Goal: Task Accomplishment & Management: Use online tool/utility

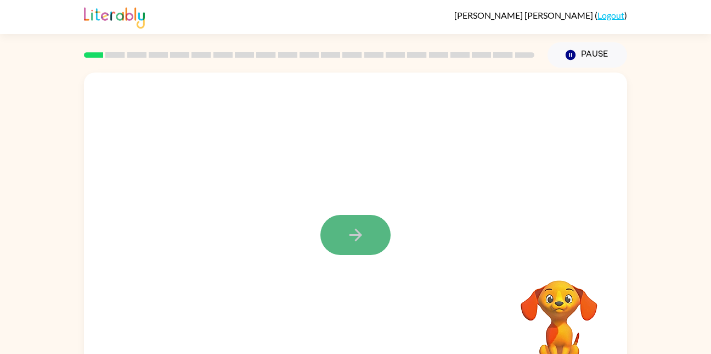
click at [378, 243] on button "button" at bounding box center [356, 235] width 70 height 40
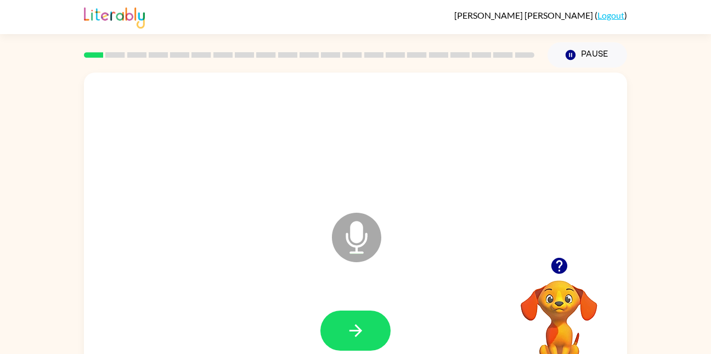
drag, startPoint x: 368, startPoint y: 328, endPoint x: 373, endPoint y: 295, distance: 33.9
click at [373, 295] on div at bounding box center [356, 330] width 522 height 90
click at [390, 307] on div at bounding box center [356, 330] width 522 height 90
click at [367, 333] on button "button" at bounding box center [356, 330] width 70 height 40
click at [358, 330] on icon "button" at bounding box center [355, 330] width 13 height 13
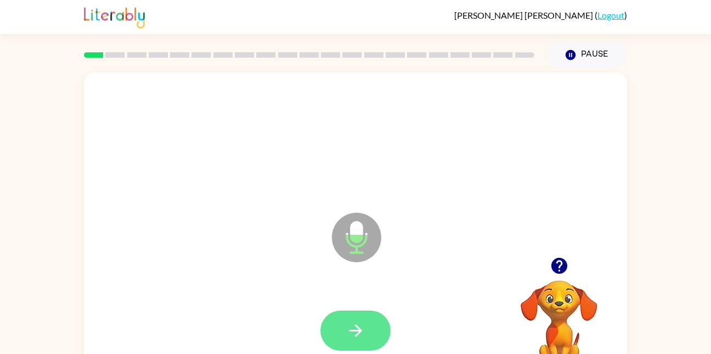
click at [371, 336] on button "button" at bounding box center [356, 330] width 70 height 40
click at [379, 320] on button "button" at bounding box center [356, 330] width 70 height 40
click at [360, 331] on icon "button" at bounding box center [355, 330] width 13 height 13
click at [358, 334] on icon "button" at bounding box center [355, 330] width 13 height 13
click at [343, 326] on button "button" at bounding box center [356, 330] width 70 height 40
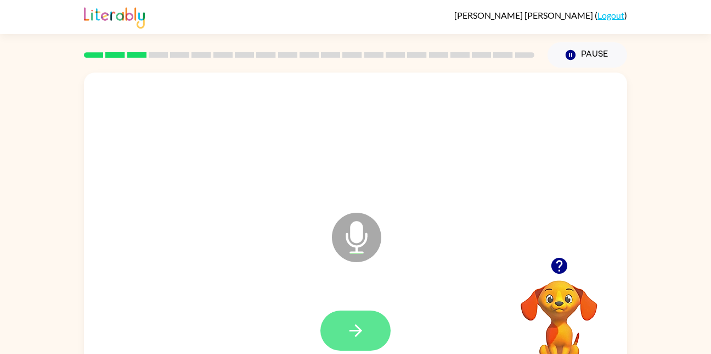
click at [348, 338] on icon "button" at bounding box center [355, 330] width 19 height 19
click at [356, 311] on button "button" at bounding box center [356, 330] width 70 height 40
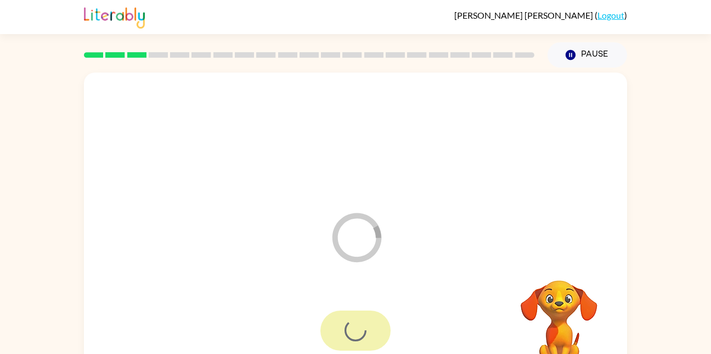
click at [356, 311] on div at bounding box center [356, 330] width 70 height 40
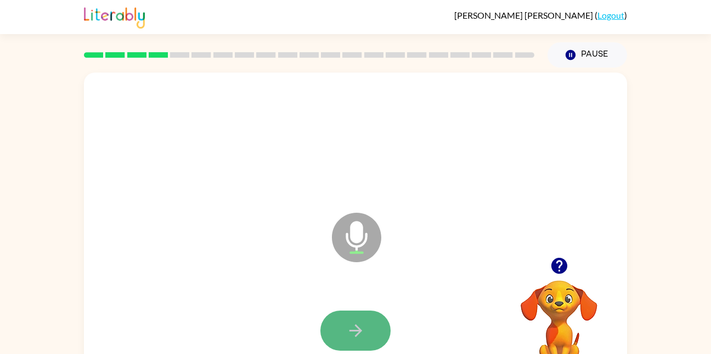
click at [352, 326] on icon "button" at bounding box center [355, 330] width 19 height 19
click at [354, 337] on icon "button" at bounding box center [355, 330] width 19 height 19
click at [355, 322] on icon "button" at bounding box center [355, 330] width 19 height 19
click at [552, 307] on video "Your browser must support playing .mp4 files to use Literably. Please try using…" at bounding box center [560, 318] width 110 height 110
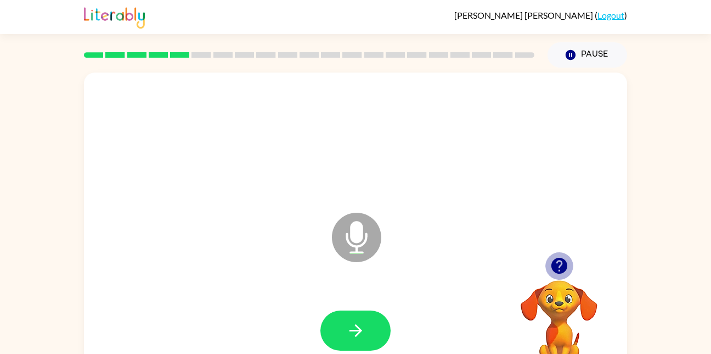
click at [556, 264] on icon "button" at bounding box center [559, 265] width 16 height 16
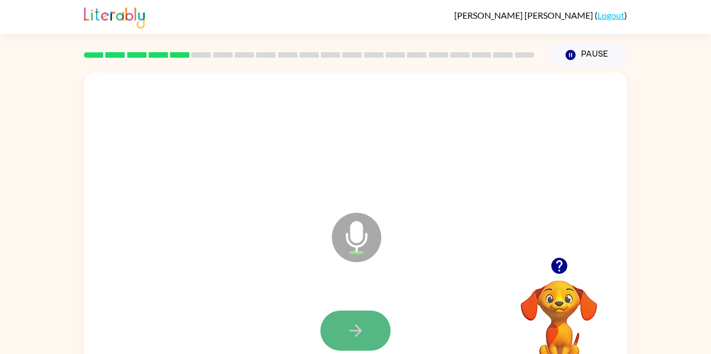
click at [342, 329] on button "button" at bounding box center [356, 330] width 70 height 40
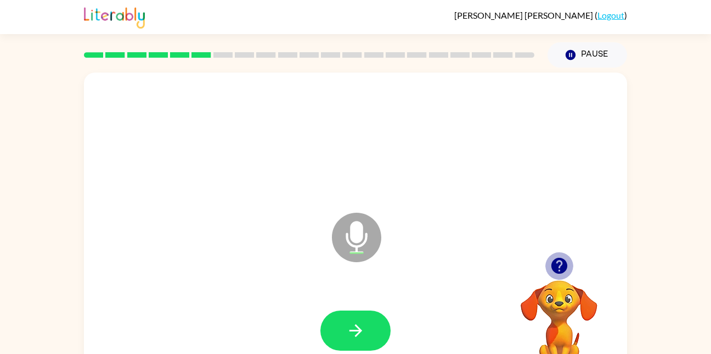
click at [559, 264] on icon "button" at bounding box center [559, 265] width 16 height 16
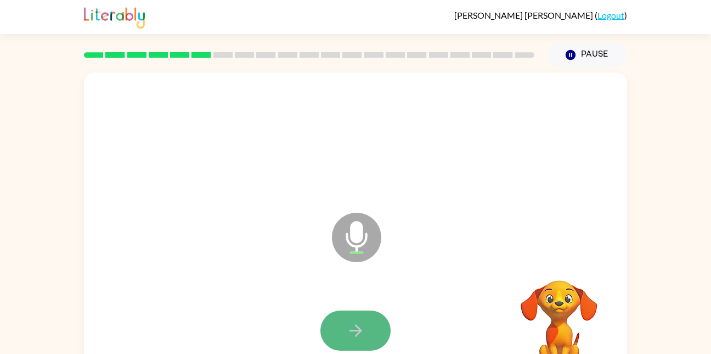
click at [350, 317] on button "button" at bounding box center [356, 330] width 70 height 40
click at [354, 340] on button "button" at bounding box center [356, 330] width 70 height 40
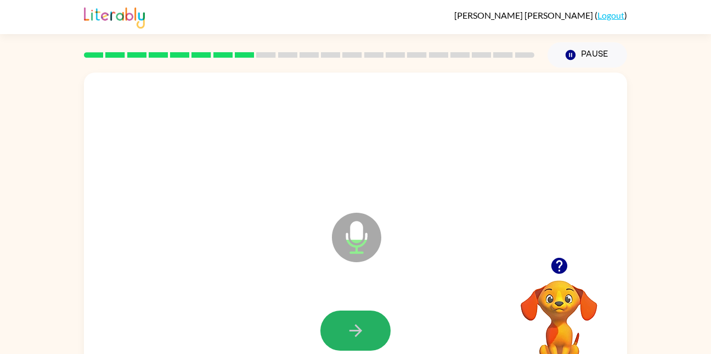
click at [348, 336] on icon "button" at bounding box center [355, 330] width 19 height 19
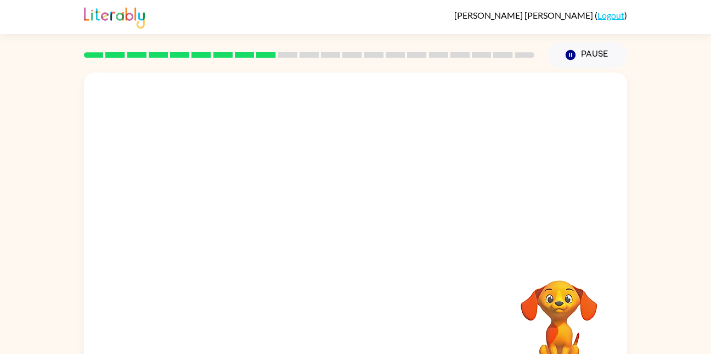
click at [428, 52] on div at bounding box center [309, 54] width 451 height 5
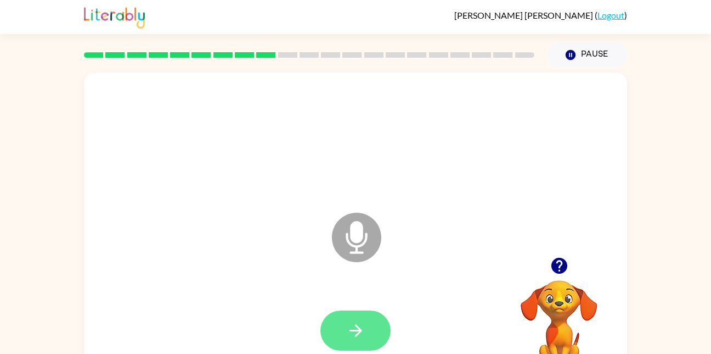
click at [358, 325] on icon "button" at bounding box center [355, 330] width 19 height 19
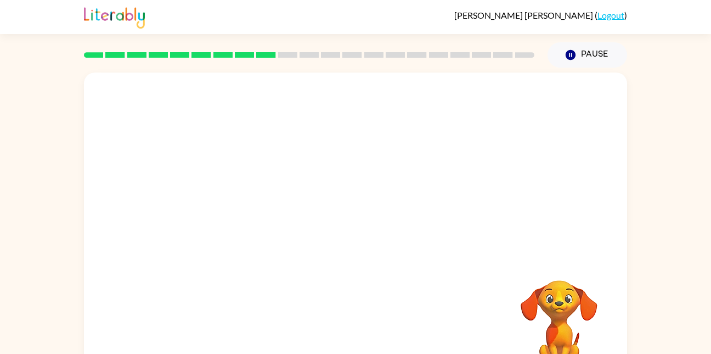
click at [557, 306] on video "Your browser must support playing .mp4 files to use Literably. Please try using…" at bounding box center [560, 318] width 110 height 110
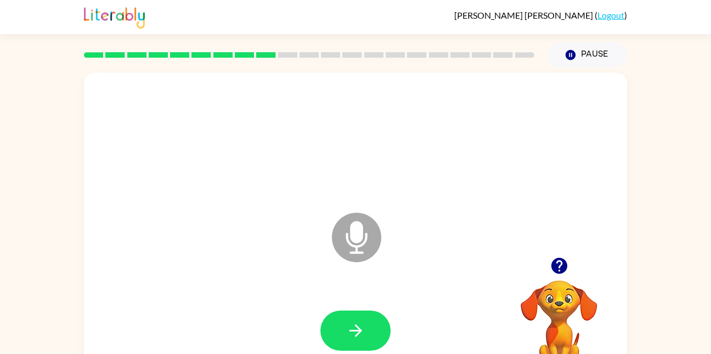
click at [349, 353] on html "Micheal Dampier ( Logout ) Pause Pause Microphone The Microphone is here when i…" at bounding box center [355, 193] width 711 height 386
click at [349, 339] on icon "button" at bounding box center [355, 330] width 19 height 19
click at [350, 344] on button "button" at bounding box center [356, 330] width 70 height 40
click at [366, 340] on button "button" at bounding box center [356, 330] width 70 height 40
click at [347, 342] on button "button" at bounding box center [356, 330] width 70 height 40
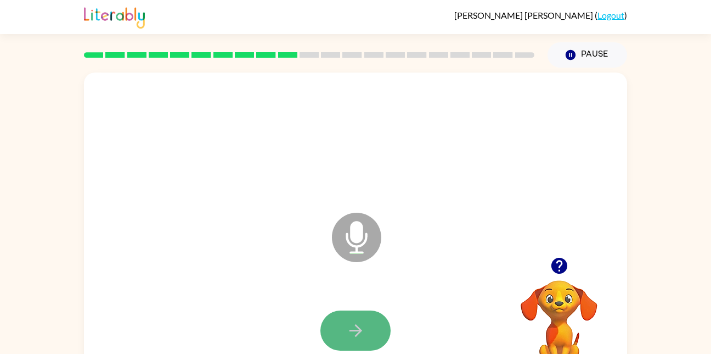
click at [351, 327] on icon "button" at bounding box center [355, 330] width 19 height 19
click at [343, 326] on button "button" at bounding box center [356, 330] width 70 height 40
click at [356, 330] on icon "button" at bounding box center [355, 330] width 13 height 13
click at [322, 334] on button "button" at bounding box center [356, 330] width 70 height 40
click at [366, 336] on button "button" at bounding box center [356, 330] width 70 height 40
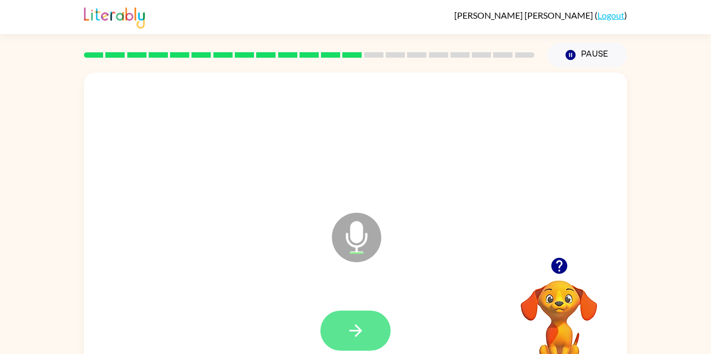
click at [356, 340] on button "button" at bounding box center [356, 330] width 70 height 40
click at [357, 340] on button "button" at bounding box center [356, 330] width 70 height 40
drag, startPoint x: 357, startPoint y: 340, endPoint x: 371, endPoint y: 308, distance: 35.4
click at [371, 308] on div at bounding box center [356, 330] width 522 height 90
click at [359, 330] on icon "button" at bounding box center [355, 330] width 13 height 13
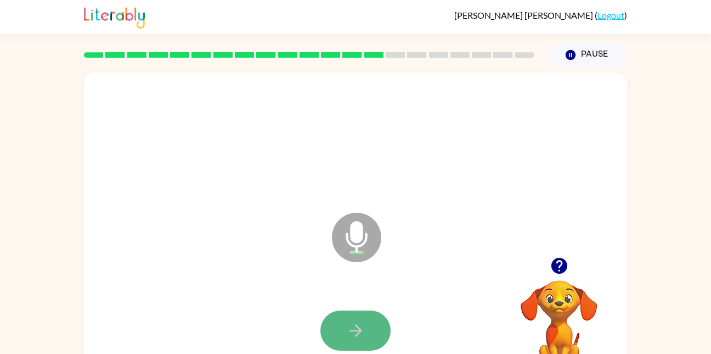
click at [348, 329] on icon "button" at bounding box center [355, 330] width 19 height 19
click at [346, 337] on icon "button" at bounding box center [355, 330] width 19 height 19
click at [367, 353] on html "Micheal Dampier ( Logout ) Pause Pause Microphone The Microphone is here when i…" at bounding box center [355, 193] width 711 height 386
click at [359, 305] on div at bounding box center [356, 330] width 522 height 90
click at [355, 320] on button "button" at bounding box center [356, 330] width 70 height 40
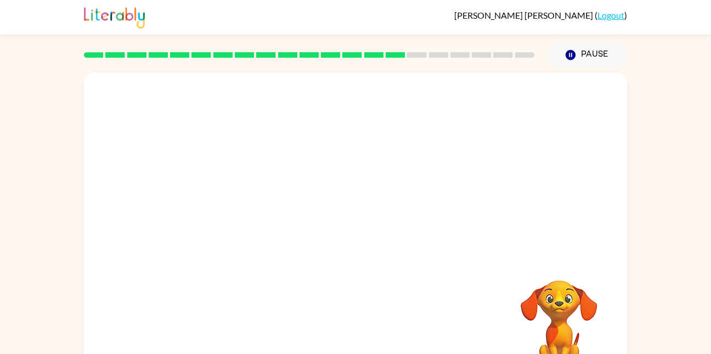
click at [355, 320] on div at bounding box center [356, 330] width 522 height 90
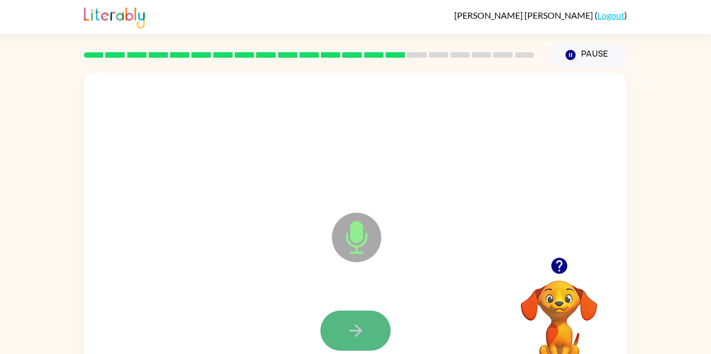
click at [344, 324] on button "button" at bounding box center [356, 330] width 70 height 40
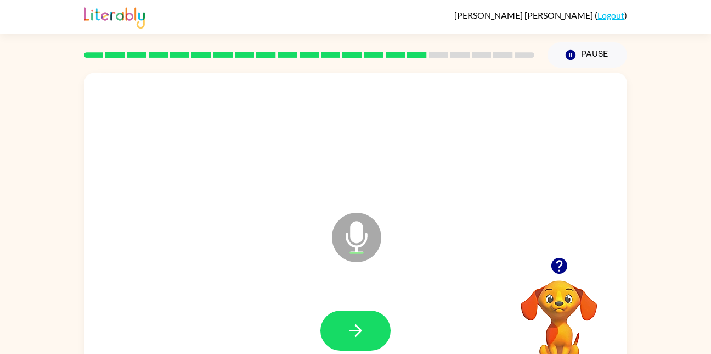
click at [361, 350] on div at bounding box center [356, 330] width 522 height 90
click at [369, 329] on button "button" at bounding box center [356, 330] width 70 height 40
click at [362, 330] on icon "button" at bounding box center [355, 330] width 19 height 19
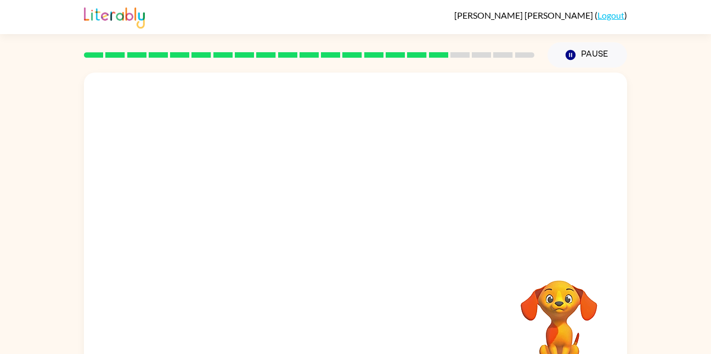
click at [515, 115] on div at bounding box center [356, 139] width 522 height 90
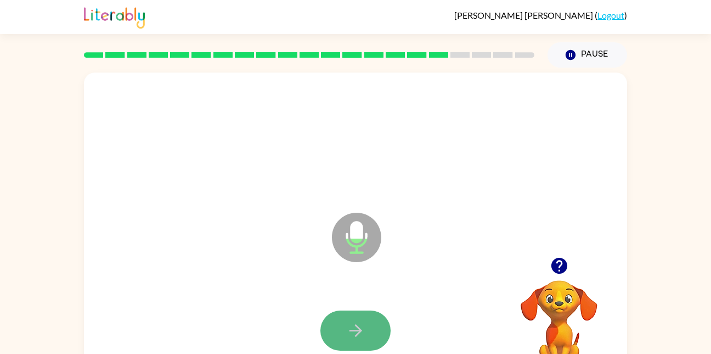
click at [359, 328] on icon "button" at bounding box center [355, 330] width 13 height 13
click at [370, 330] on button "button" at bounding box center [356, 330] width 70 height 40
click at [351, 351] on div at bounding box center [356, 330] width 522 height 90
click at [357, 340] on button "button" at bounding box center [356, 330] width 70 height 40
click at [372, 333] on button "button" at bounding box center [356, 330] width 70 height 40
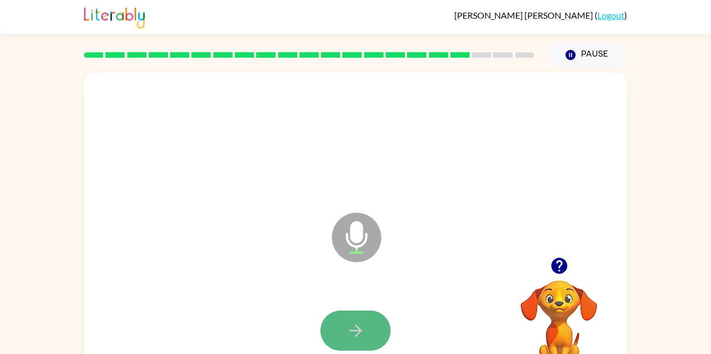
click at [350, 327] on icon "button" at bounding box center [355, 330] width 19 height 19
drag, startPoint x: 350, startPoint y: 327, endPoint x: 307, endPoint y: 318, distance: 44.2
click at [307, 318] on div at bounding box center [356, 330] width 522 height 90
click at [375, 345] on button "button" at bounding box center [356, 330] width 70 height 40
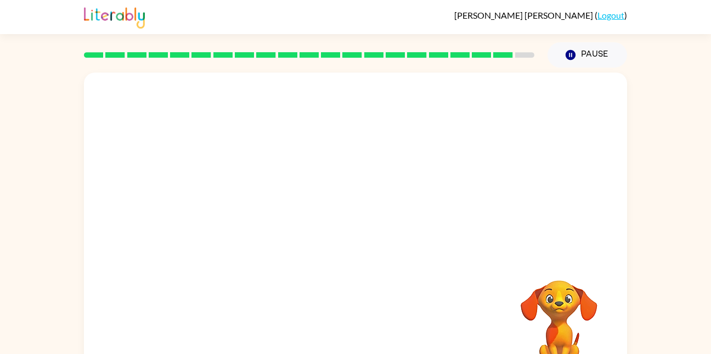
click at [375, 345] on div at bounding box center [356, 330] width 522 height 90
click at [567, 307] on video "Your browser must support playing .mp4 files to use Literably. Please try using…" at bounding box center [560, 318] width 110 height 110
click at [573, 57] on icon "button" at bounding box center [571, 55] width 10 height 10
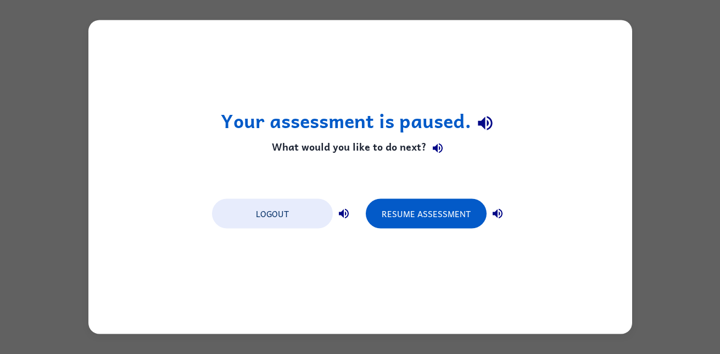
click at [471, 177] on div "Your assessment is paused. What would you like to do next? Logout Resume Assess…" at bounding box center [359, 176] width 543 height 313
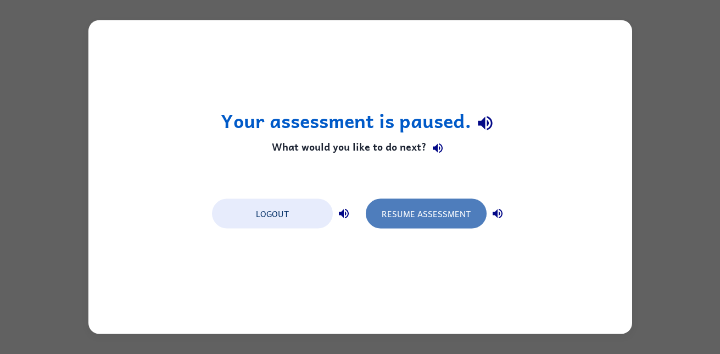
click at [442, 223] on button "Resume Assessment" at bounding box center [426, 214] width 121 height 30
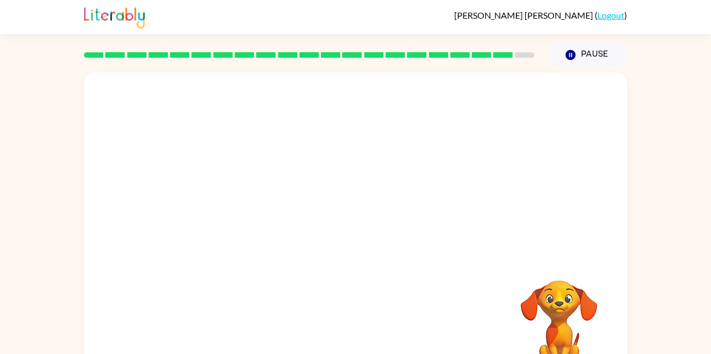
click at [381, 221] on div at bounding box center [329, 210] width 469 height 40
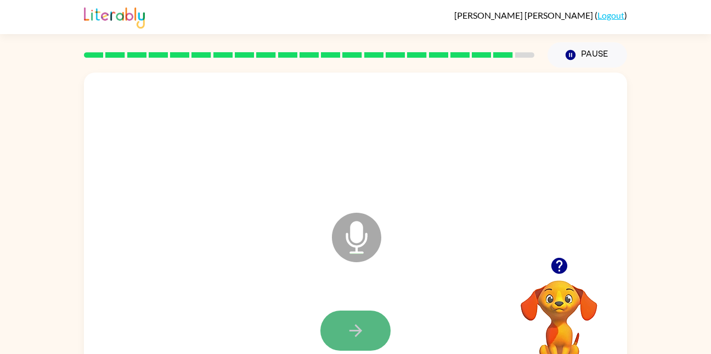
click at [338, 347] on button "button" at bounding box center [356, 330] width 70 height 40
click at [335, 258] on icon "Microphone The Microphone is here when it is your turn to talk" at bounding box center [411, 251] width 165 height 82
click at [349, 339] on icon "button" at bounding box center [355, 330] width 19 height 19
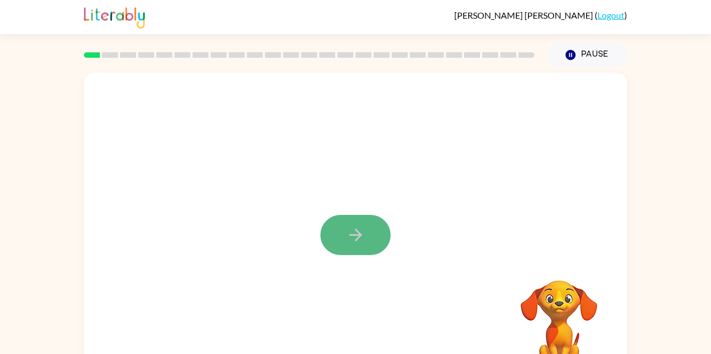
click at [344, 247] on button "button" at bounding box center [356, 235] width 70 height 40
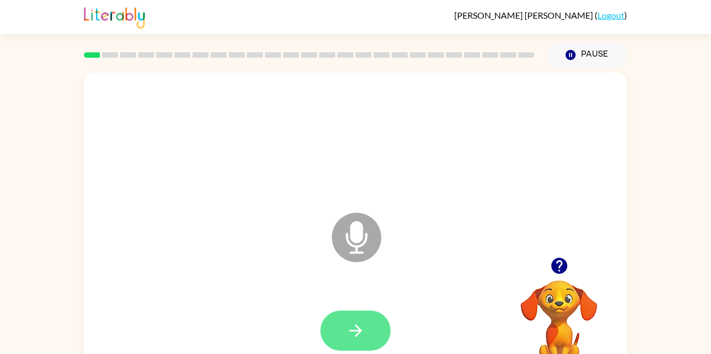
click at [367, 320] on button "button" at bounding box center [356, 330] width 70 height 40
click at [357, 332] on icon "button" at bounding box center [355, 330] width 19 height 19
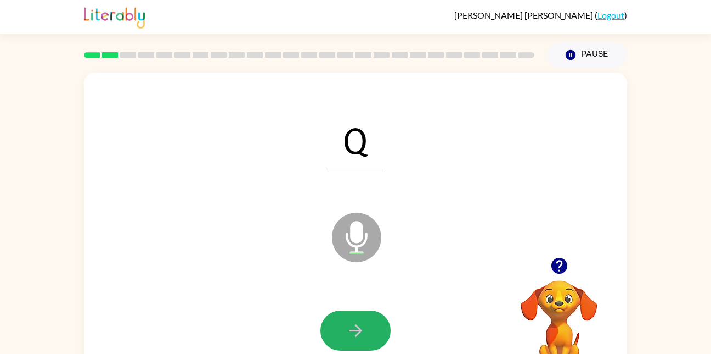
click at [357, 332] on icon "button" at bounding box center [355, 330] width 19 height 19
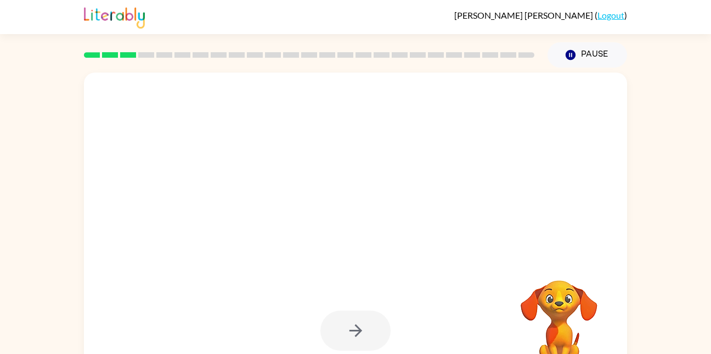
click at [357, 332] on div at bounding box center [356, 330] width 70 height 40
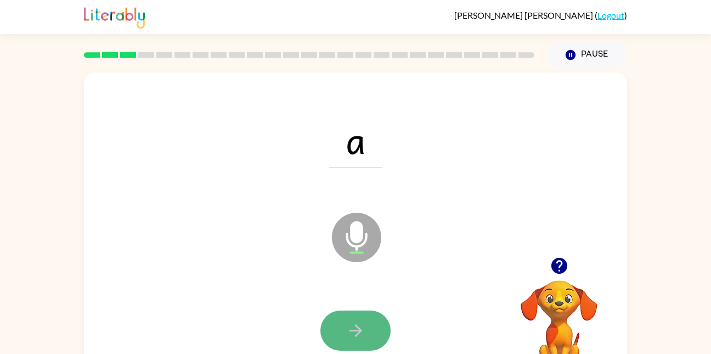
click at [376, 330] on button "button" at bounding box center [356, 330] width 70 height 40
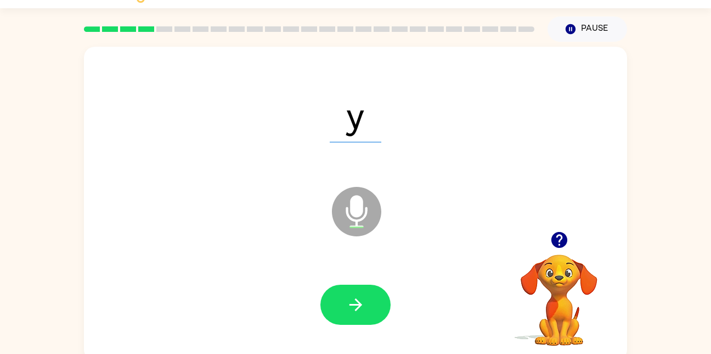
scroll to position [28, 0]
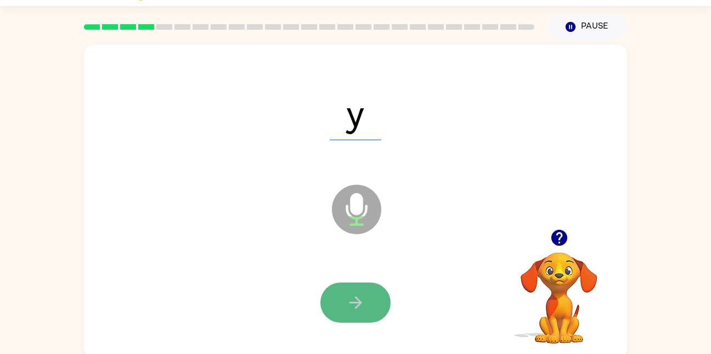
click at [354, 303] on icon "button" at bounding box center [355, 302] width 19 height 19
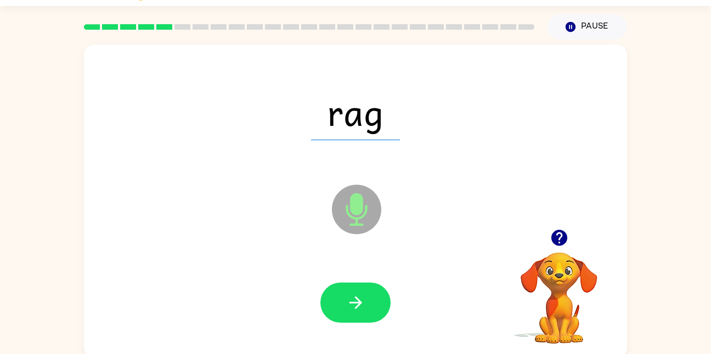
click at [354, 303] on icon "button" at bounding box center [355, 302] width 19 height 19
click at [343, 274] on div at bounding box center [356, 302] width 522 height 90
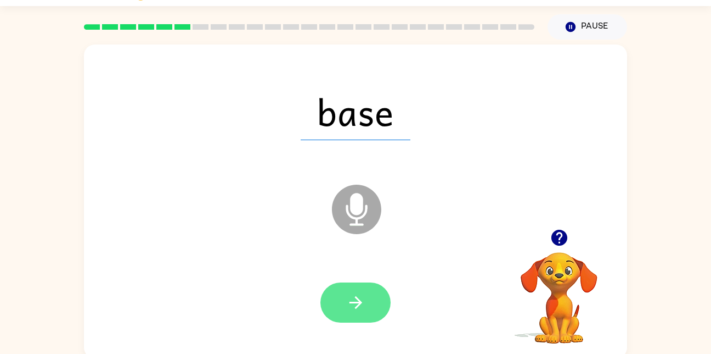
click at [349, 307] on icon "button" at bounding box center [355, 302] width 19 height 19
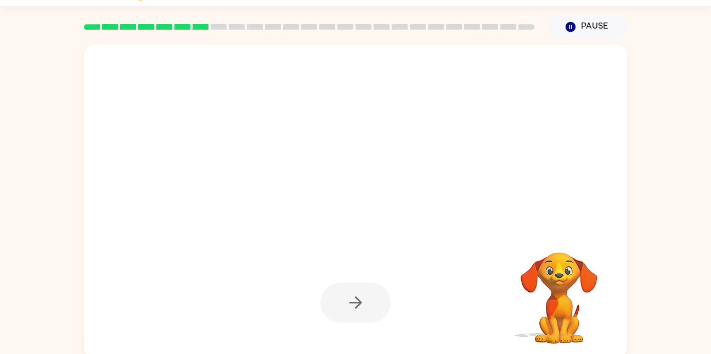
drag, startPoint x: 668, startPoint y: 251, endPoint x: 388, endPoint y: 274, distance: 280.9
click at [529, 270] on div "Your browser must support playing .mp4 files to use Literably. Please try using…" at bounding box center [355, 199] width 711 height 318
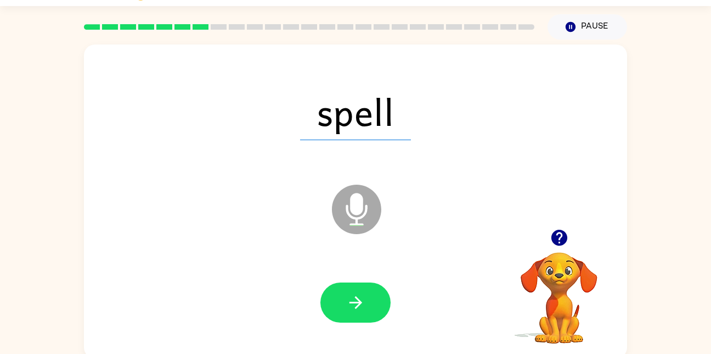
drag, startPoint x: 339, startPoint y: 306, endPoint x: 249, endPoint y: 265, distance: 98.5
click at [249, 265] on div at bounding box center [356, 302] width 522 height 90
drag, startPoint x: 366, startPoint y: 320, endPoint x: 360, endPoint y: 322, distance: 5.9
click at [360, 322] on div at bounding box center [356, 302] width 522 height 90
click at [356, 320] on button "button" at bounding box center [356, 302] width 70 height 40
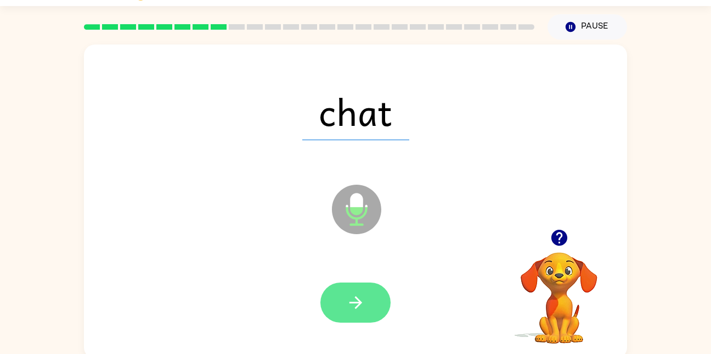
click at [349, 316] on button "button" at bounding box center [356, 302] width 70 height 40
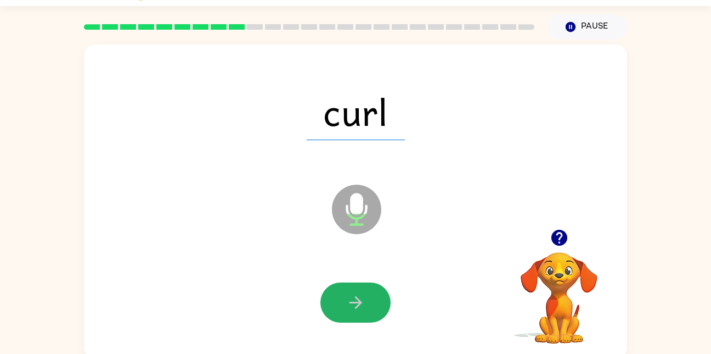
click at [349, 316] on button "button" at bounding box center [356, 302] width 70 height 40
click at [349, 316] on div at bounding box center [356, 302] width 70 height 40
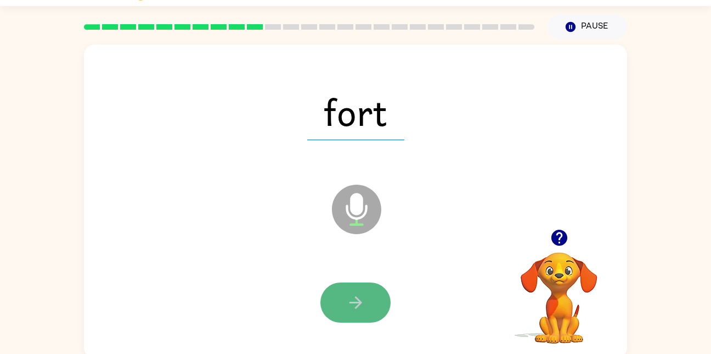
click at [345, 296] on button "button" at bounding box center [356, 302] width 70 height 40
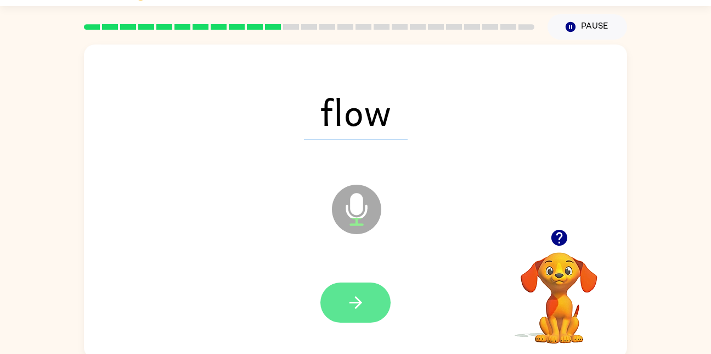
click at [354, 305] on icon "button" at bounding box center [355, 302] width 19 height 19
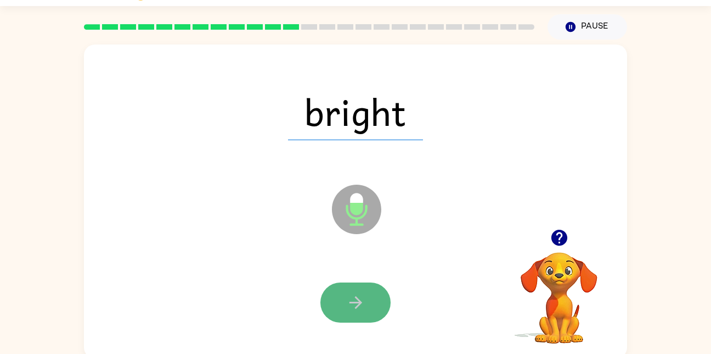
click at [367, 310] on button "button" at bounding box center [356, 302] width 70 height 40
click at [374, 309] on button "button" at bounding box center [356, 302] width 70 height 40
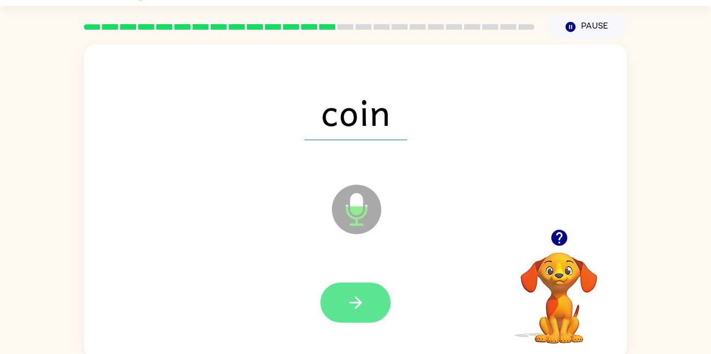
click at [346, 319] on button "button" at bounding box center [356, 302] width 70 height 40
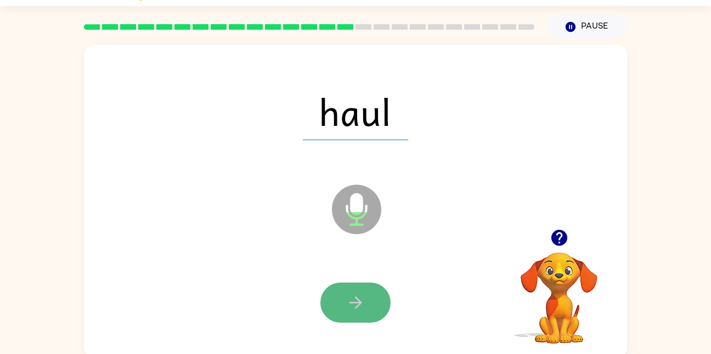
click at [352, 313] on button "button" at bounding box center [356, 302] width 70 height 40
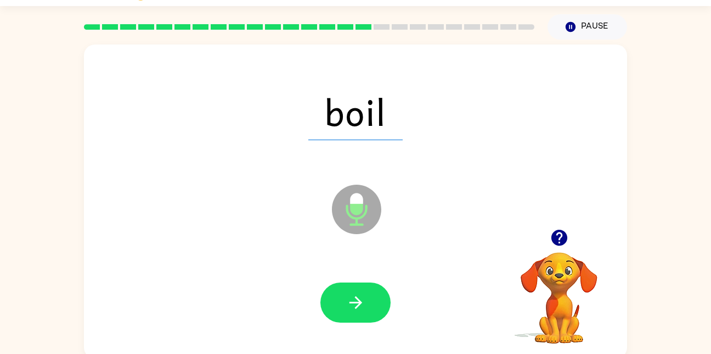
click at [352, 313] on button "button" at bounding box center [356, 302] width 70 height 40
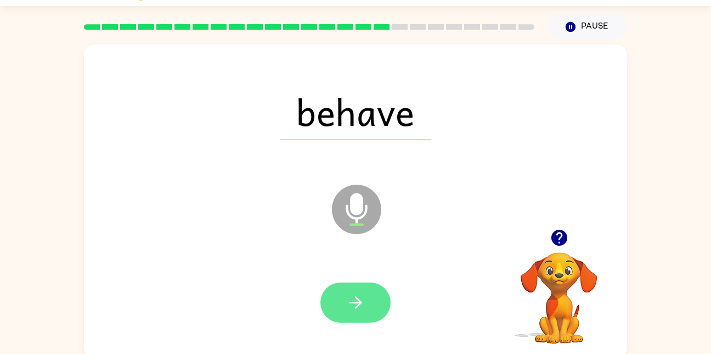
click at [361, 304] on icon "button" at bounding box center [355, 302] width 19 height 19
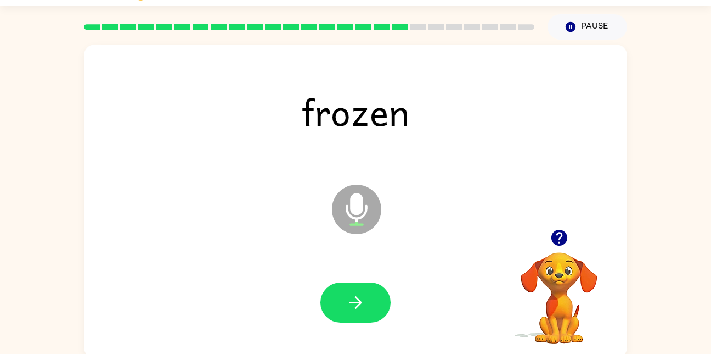
click at [361, 304] on icon "button" at bounding box center [355, 302] width 19 height 19
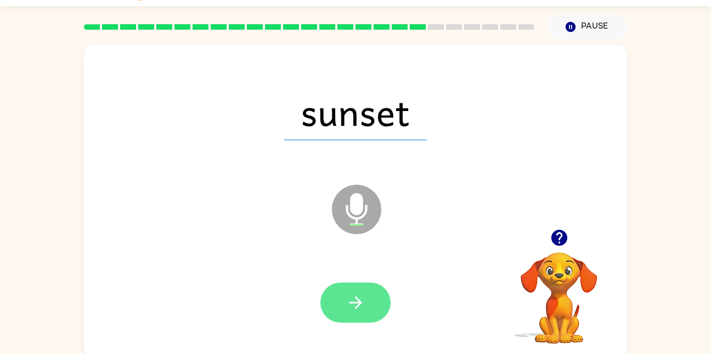
click at [352, 313] on button "button" at bounding box center [356, 302] width 70 height 40
click at [349, 310] on icon "button" at bounding box center [355, 302] width 19 height 19
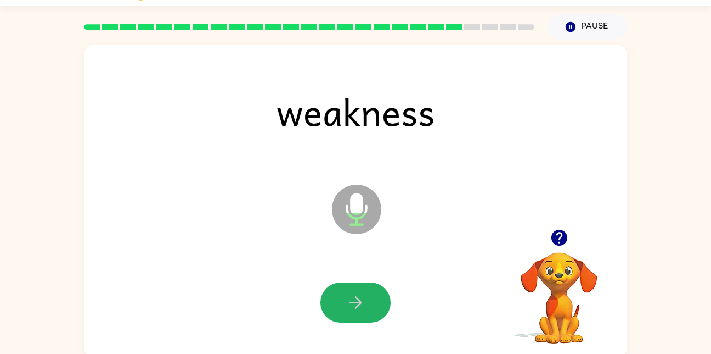
click at [349, 310] on icon "button" at bounding box center [355, 302] width 19 height 19
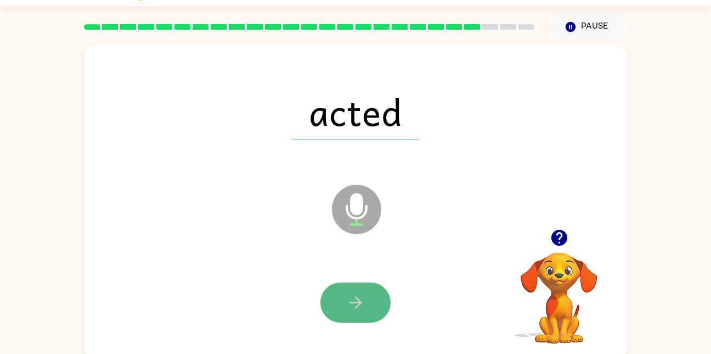
click at [354, 294] on icon "button" at bounding box center [355, 302] width 19 height 19
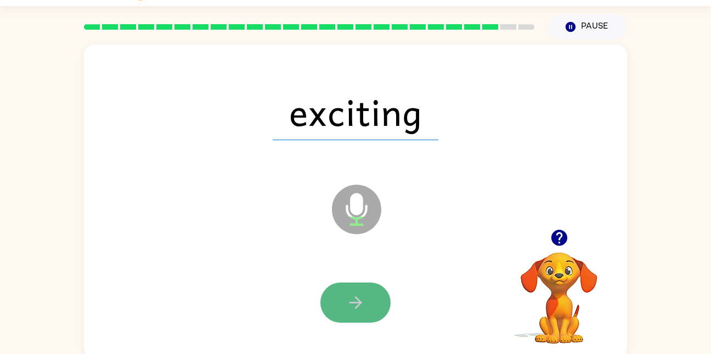
click at [355, 308] on icon "button" at bounding box center [355, 302] width 19 height 19
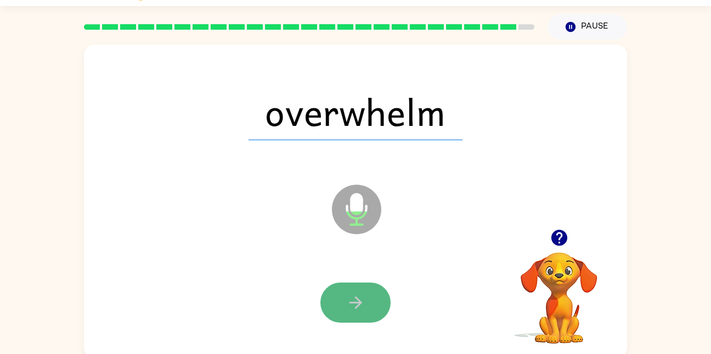
click at [365, 300] on icon "button" at bounding box center [355, 302] width 19 height 19
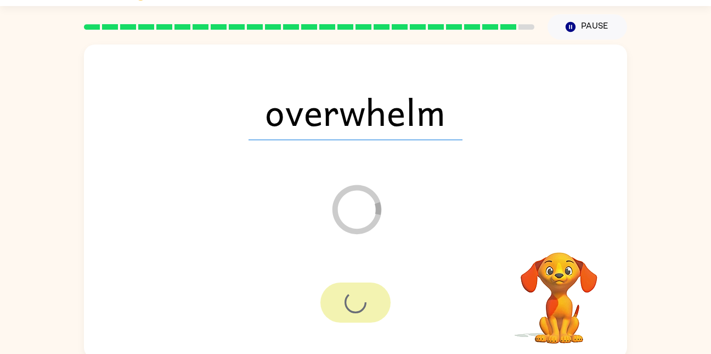
scroll to position [13, 0]
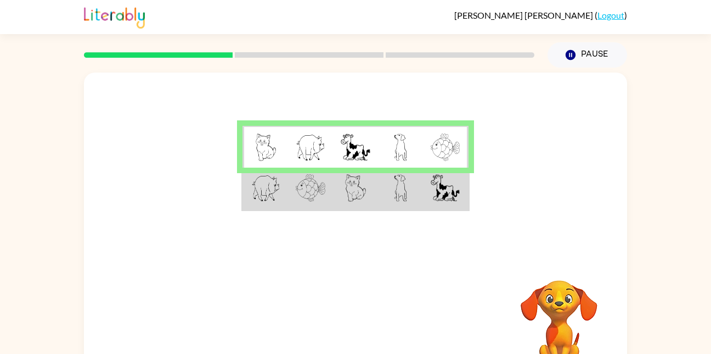
scroll to position [32, 0]
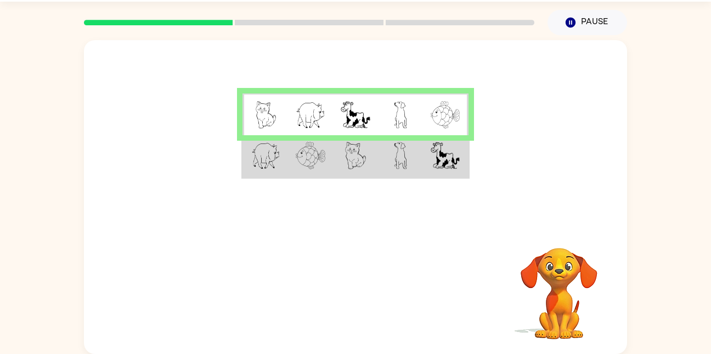
click at [385, 157] on td at bounding box center [400, 156] width 45 height 42
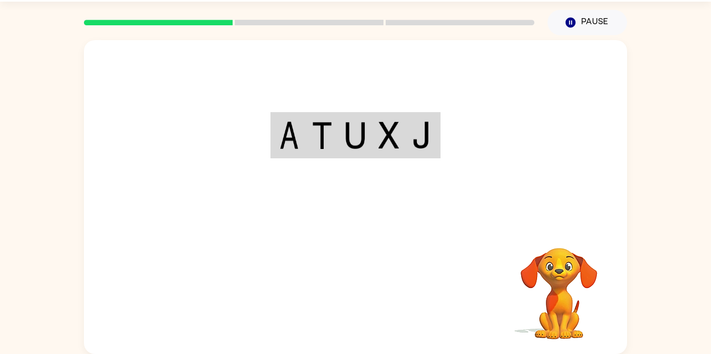
click at [378, 293] on div "Your browser must support playing .mp4 files to use Literably. Please try using…" at bounding box center [355, 196] width 543 height 313
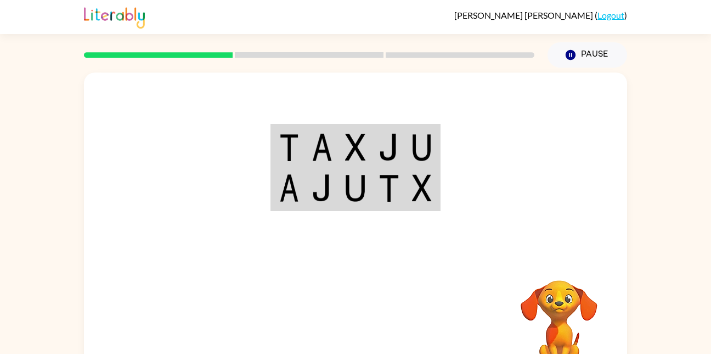
scroll to position [21, 0]
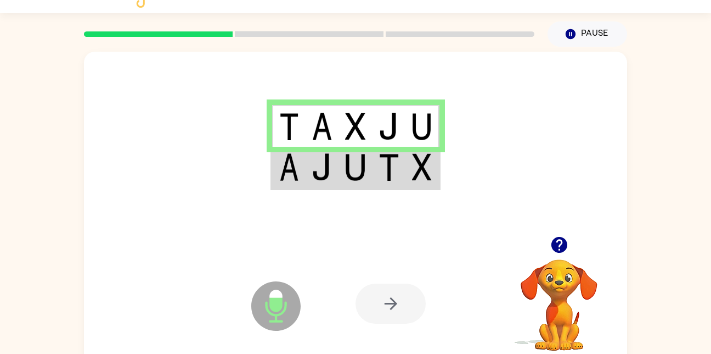
click at [299, 177] on img at bounding box center [289, 166] width 20 height 27
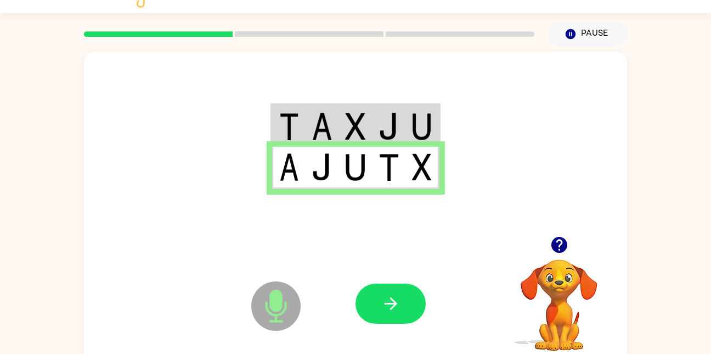
click at [299, 177] on img at bounding box center [289, 166] width 20 height 27
drag, startPoint x: 344, startPoint y: 308, endPoint x: 353, endPoint y: 307, distance: 8.9
click at [348, 307] on icon "Microphone The Microphone is here when it is your turn to talk" at bounding box center [331, 319] width 165 height 82
click at [355, 307] on icon "Microphone The Microphone is here when it is your turn to talk" at bounding box center [331, 319] width 165 height 82
click at [389, 306] on icon "button" at bounding box center [391, 303] width 19 height 19
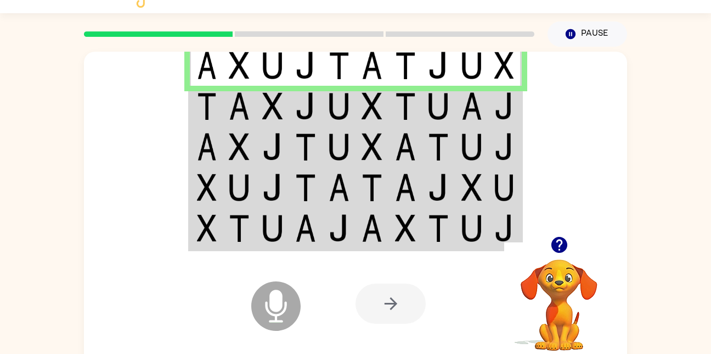
click at [222, 236] on td at bounding box center [206, 229] width 33 height 42
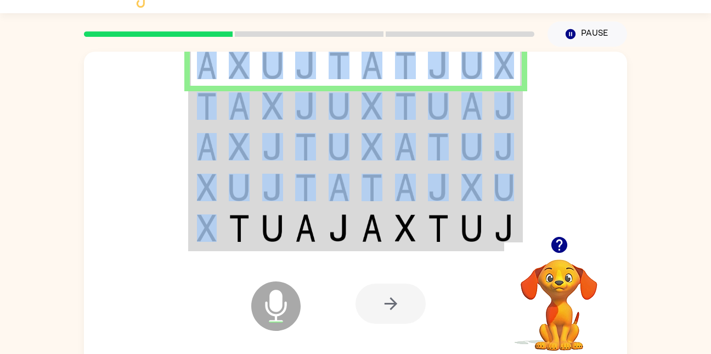
click at [222, 236] on td at bounding box center [206, 229] width 33 height 42
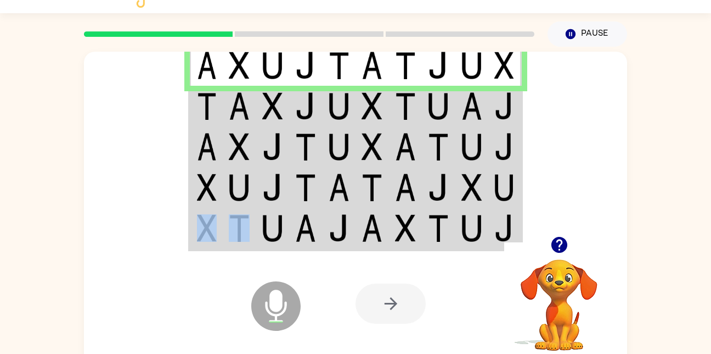
click at [222, 236] on td at bounding box center [206, 229] width 33 height 42
click at [211, 112] on img at bounding box center [207, 105] width 20 height 27
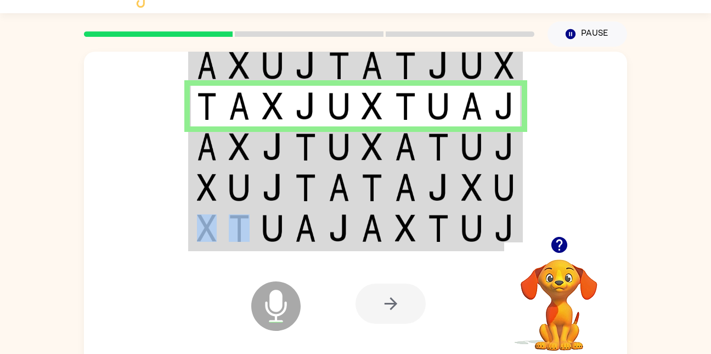
click at [210, 159] on img at bounding box center [207, 146] width 20 height 27
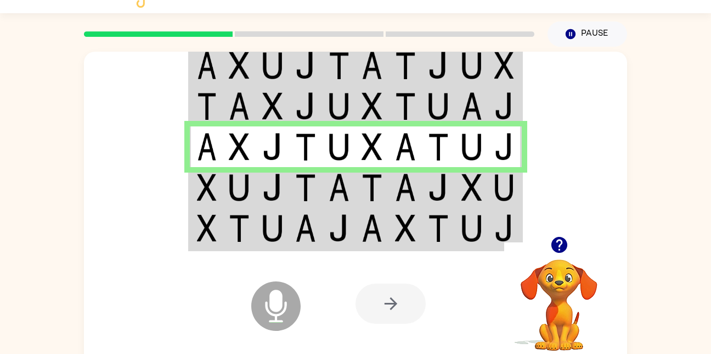
click at [185, 194] on div at bounding box center [355, 144] width 543 height 184
click at [232, 203] on td at bounding box center [239, 187] width 33 height 41
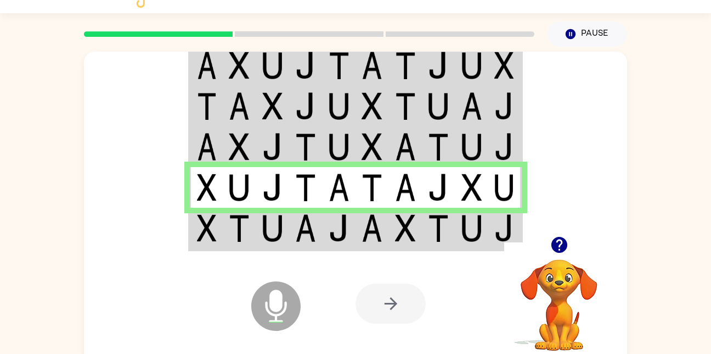
click at [230, 229] on img at bounding box center [239, 227] width 21 height 27
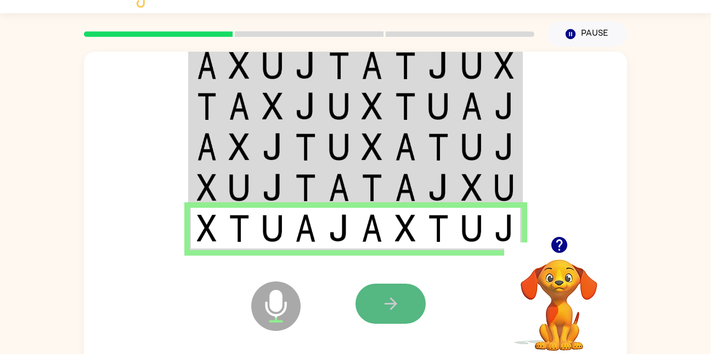
click at [389, 304] on icon "button" at bounding box center [390, 303] width 13 height 13
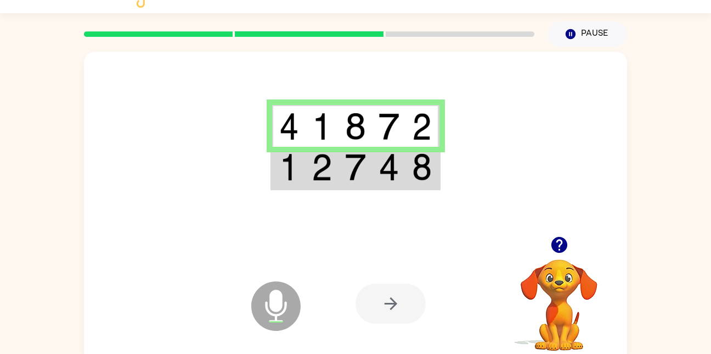
click at [397, 192] on div at bounding box center [355, 144] width 543 height 184
click at [379, 165] on img at bounding box center [389, 166] width 21 height 27
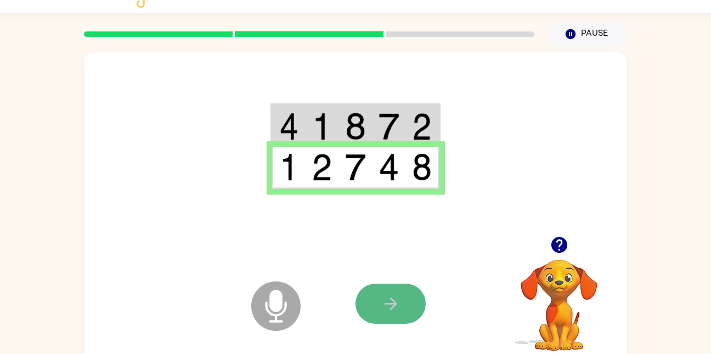
click at [378, 304] on button "button" at bounding box center [391, 303] width 70 height 40
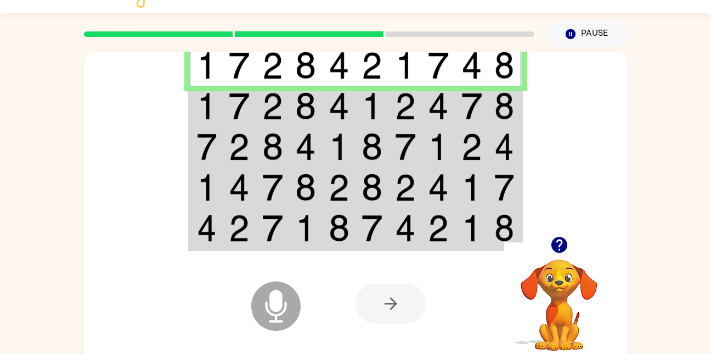
click at [316, 111] on img at bounding box center [305, 105] width 21 height 27
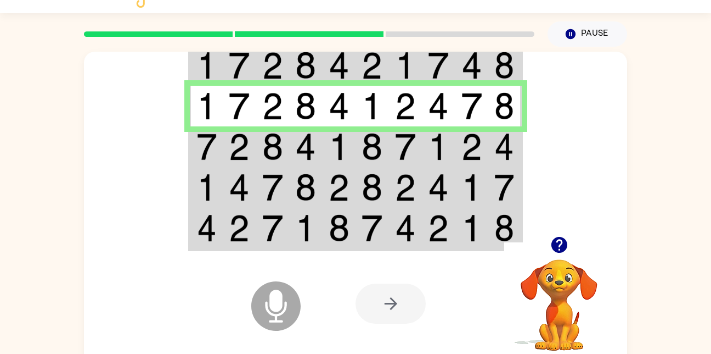
click at [205, 138] on img at bounding box center [207, 146] width 20 height 27
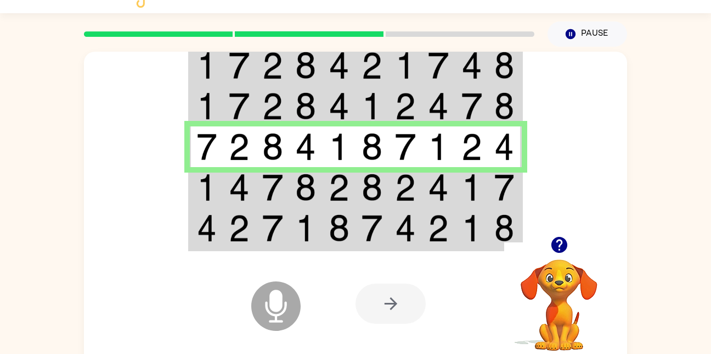
click at [250, 192] on img at bounding box center [239, 186] width 21 height 27
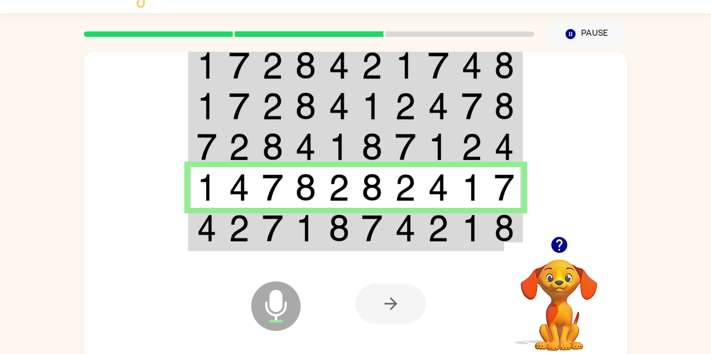
click at [233, 240] on img at bounding box center [239, 227] width 21 height 27
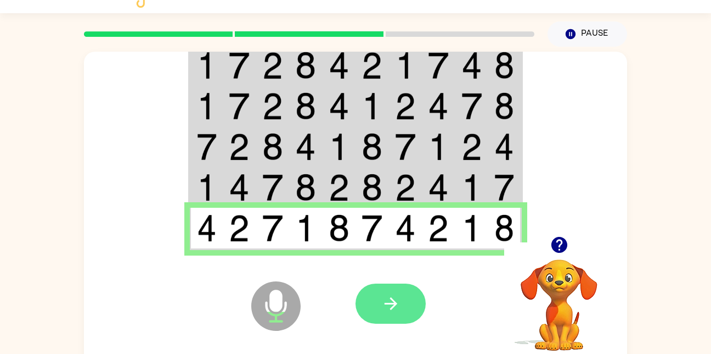
click at [377, 310] on button "button" at bounding box center [391, 303] width 70 height 40
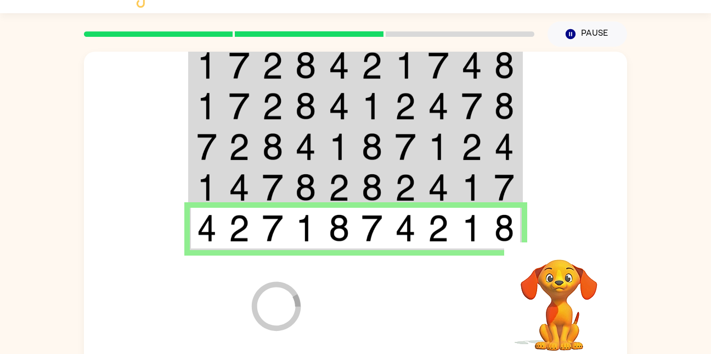
scroll to position [13, 0]
